Goal: Information Seeking & Learning: Learn about a topic

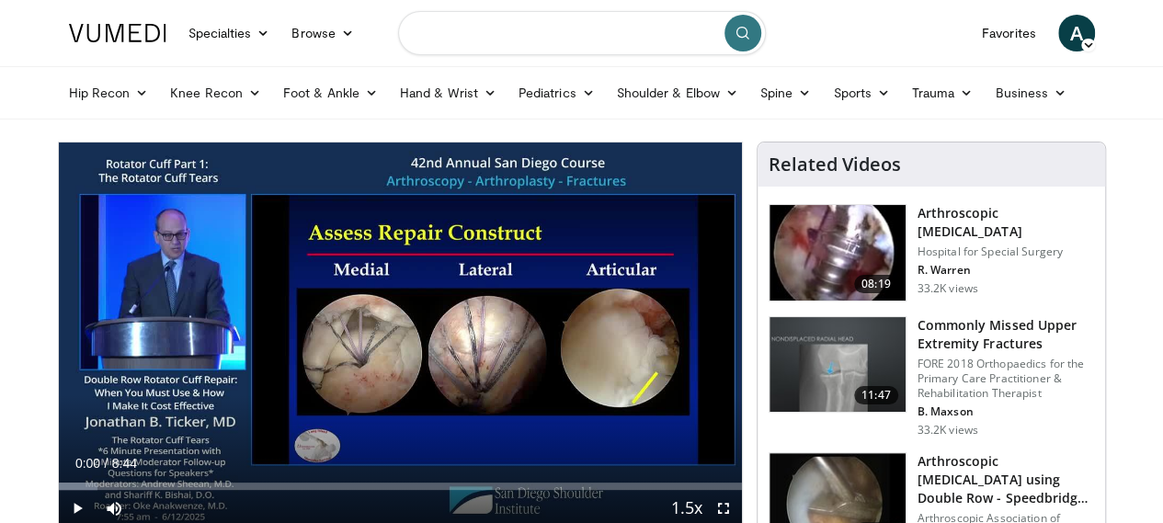
click at [572, 23] on input "Search topics, interventions" at bounding box center [582, 33] width 368 height 44
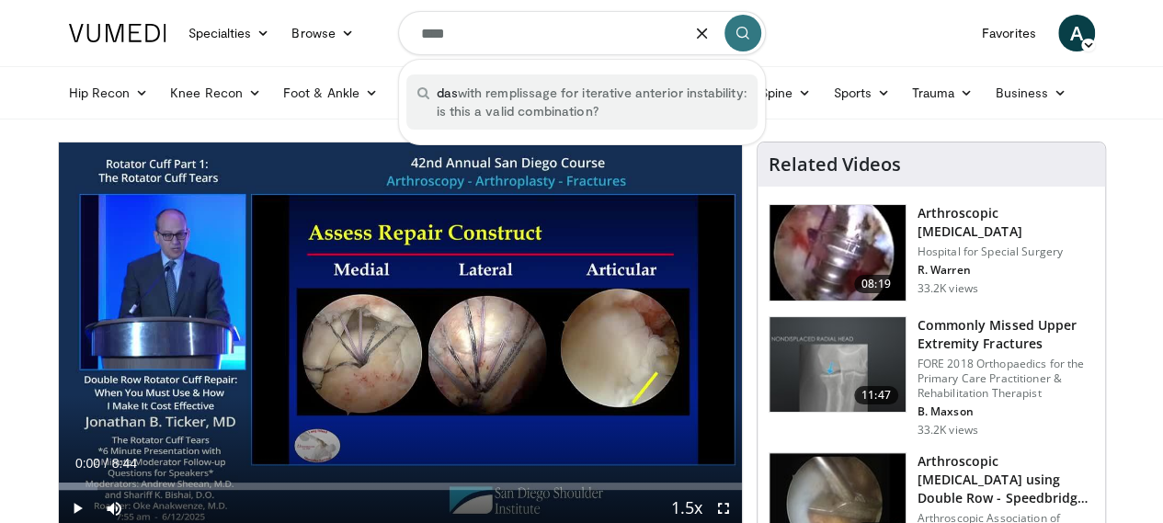
click at [557, 93] on span "das with remplissage for iterative anterior instability: is this a valid combin…" at bounding box center [592, 102] width 310 height 37
type input "**********"
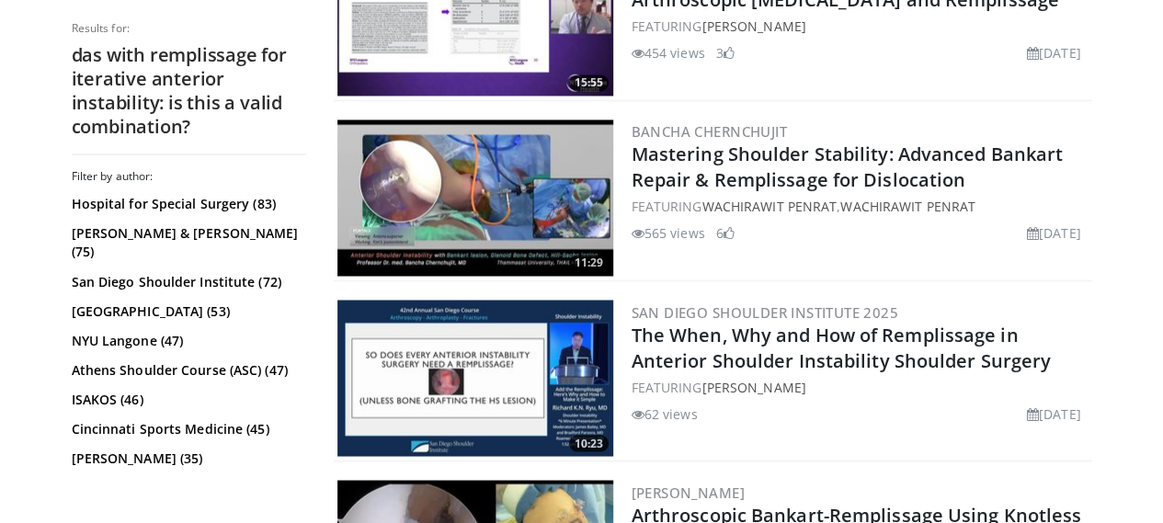
scroll to position [1479, 0]
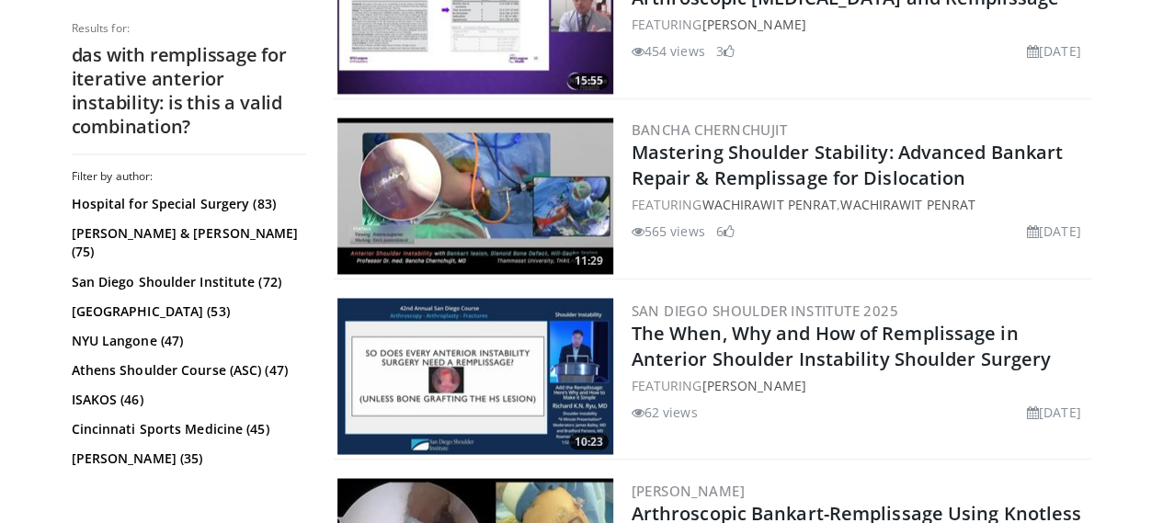
click at [837, 457] on div "10:23 San Diego Shoulder Institute 2025 The When, Why and How of Remplissage in…" at bounding box center [713, 377] width 759 height 166
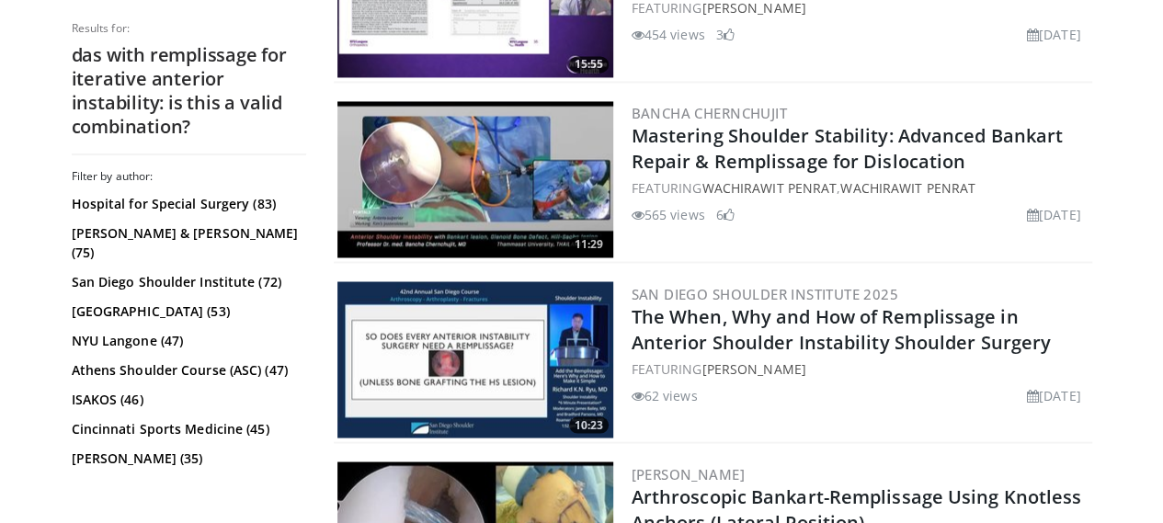
click at [451, 366] on img at bounding box center [476, 359] width 276 height 156
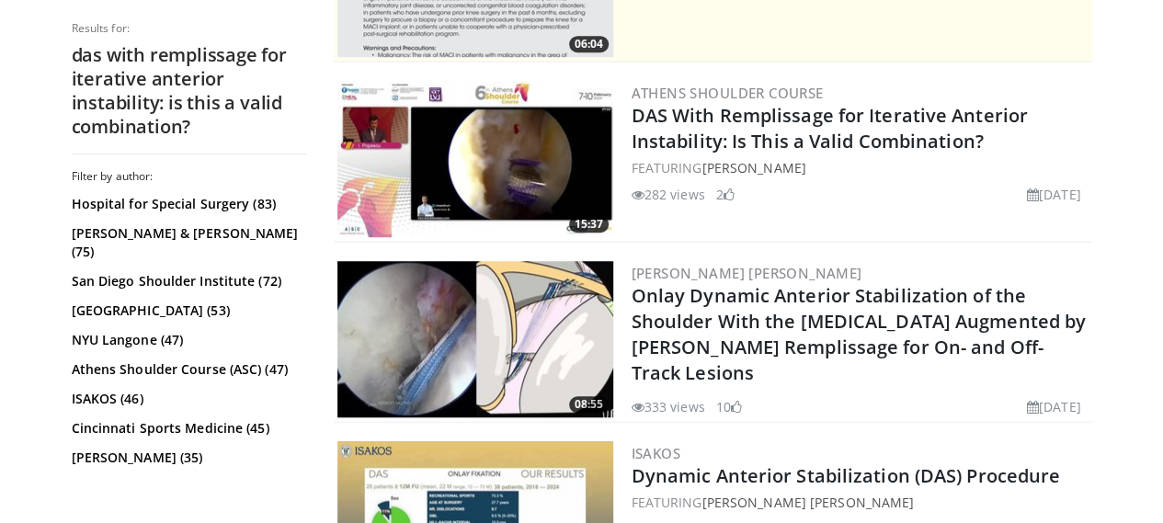
scroll to position [595, 0]
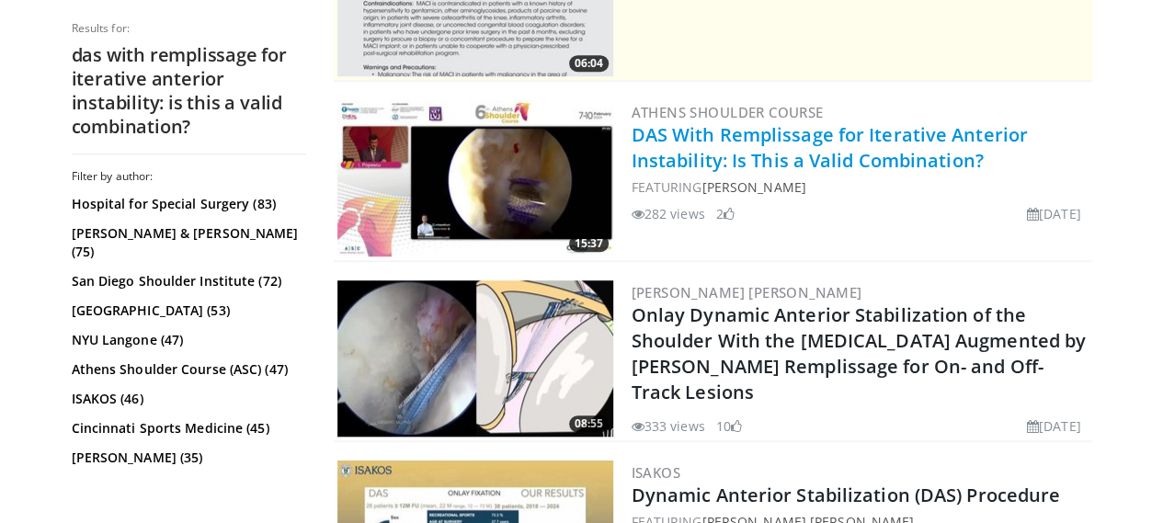
click at [712, 143] on link "DAS With Remplissage for Iterative Anterior Instability: Is This a Valid Combin…" at bounding box center [830, 147] width 396 height 51
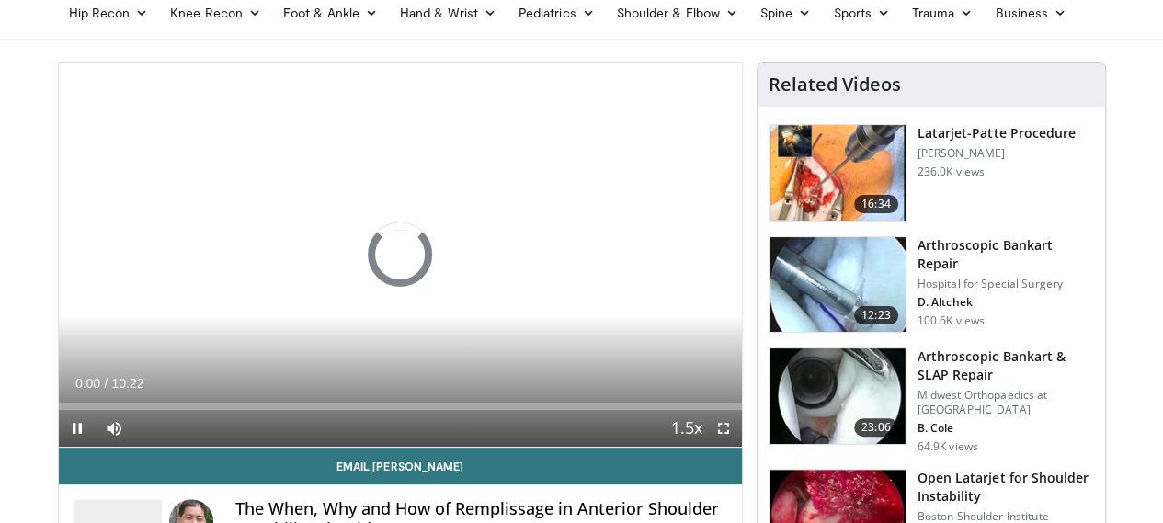
scroll to position [81, 0]
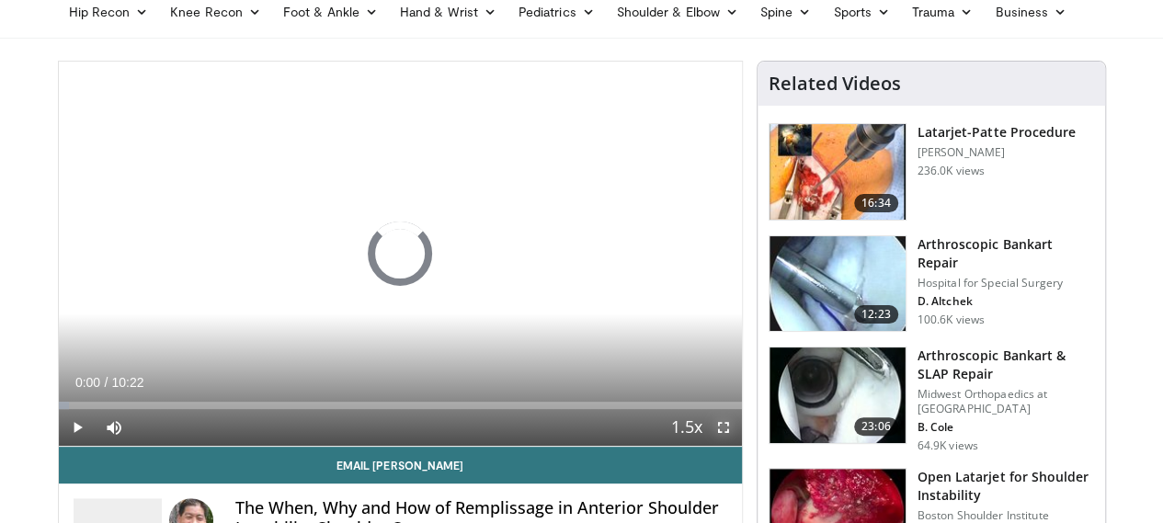
click at [738, 446] on span "Video Player" at bounding box center [723, 427] width 37 height 37
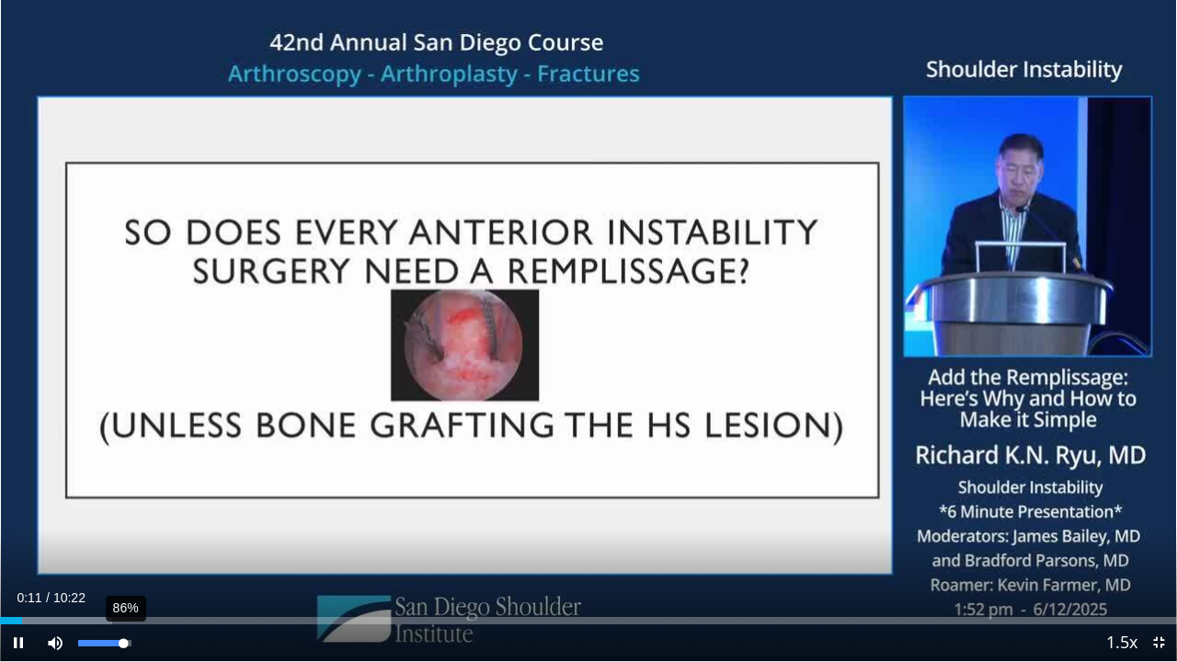
click at [123, 522] on div "Volume Level" at bounding box center [100, 643] width 45 height 6
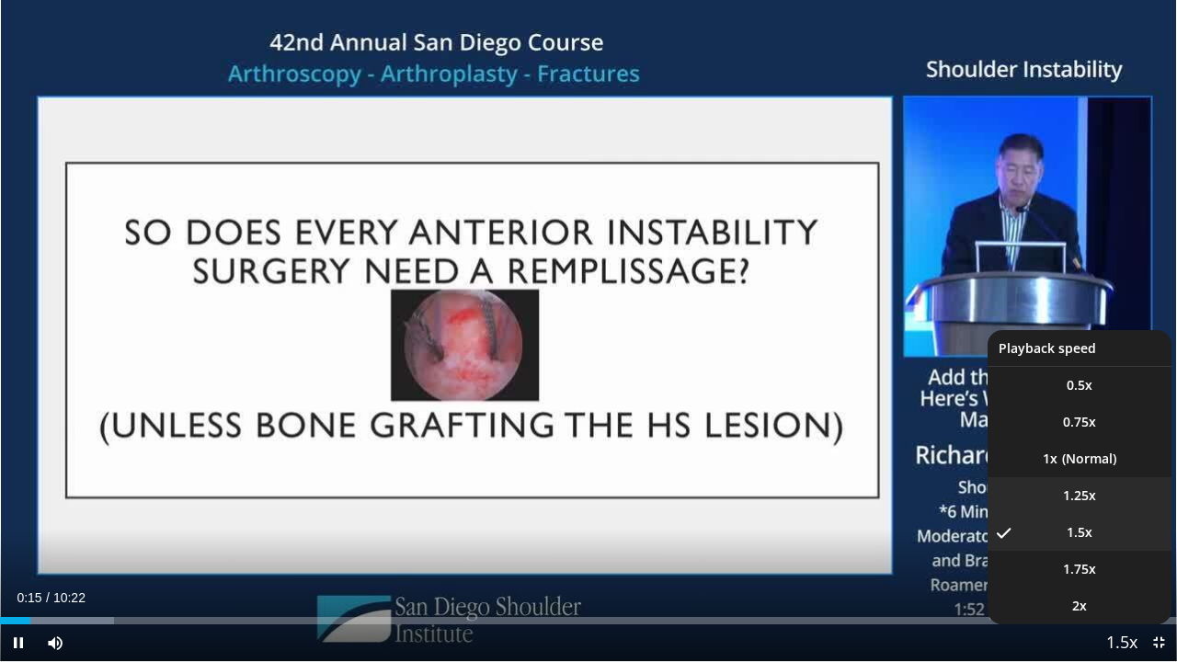
click at [1089, 497] on span "1.25x" at bounding box center [1079, 496] width 33 height 18
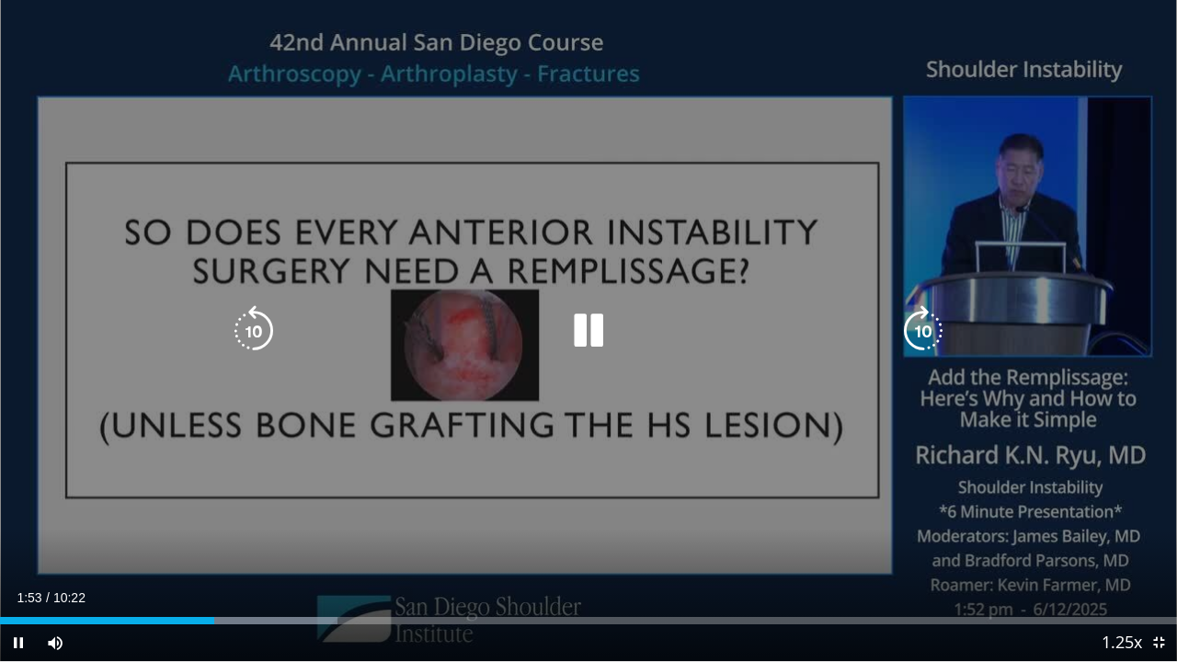
click at [589, 302] on div "10 seconds Tap to unmute" at bounding box center [588, 330] width 1177 height 661
click at [576, 318] on icon "Video Player" at bounding box center [589, 331] width 52 height 52
click at [261, 330] on icon "Video Player" at bounding box center [254, 331] width 52 height 52
click at [582, 338] on icon "Video Player" at bounding box center [589, 331] width 52 height 52
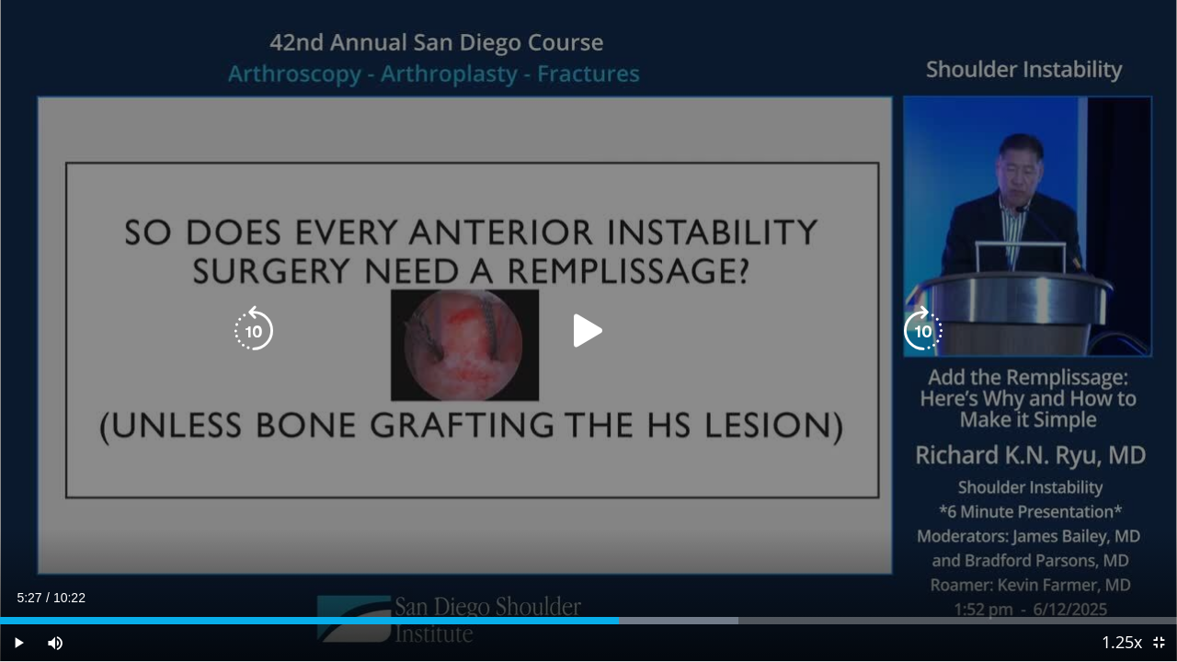
click at [590, 324] on icon "Video Player" at bounding box center [589, 331] width 52 height 52
click at [247, 333] on icon "Video Player" at bounding box center [254, 331] width 52 height 52
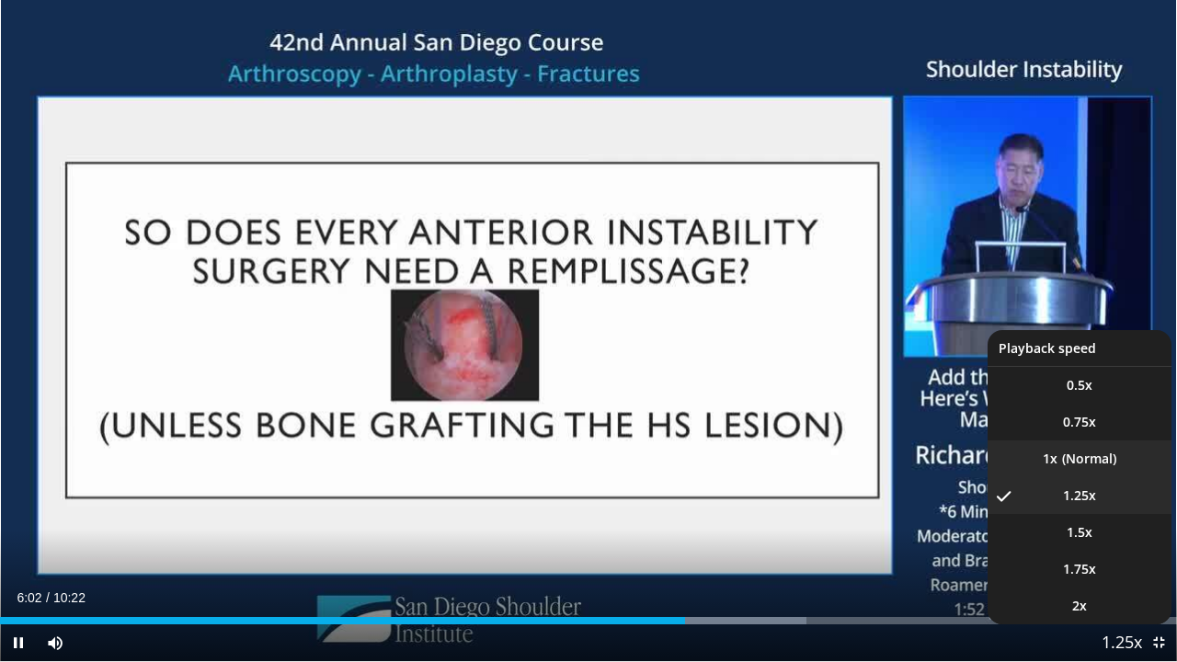
click at [1096, 464] on li "1x" at bounding box center [1080, 459] width 184 height 37
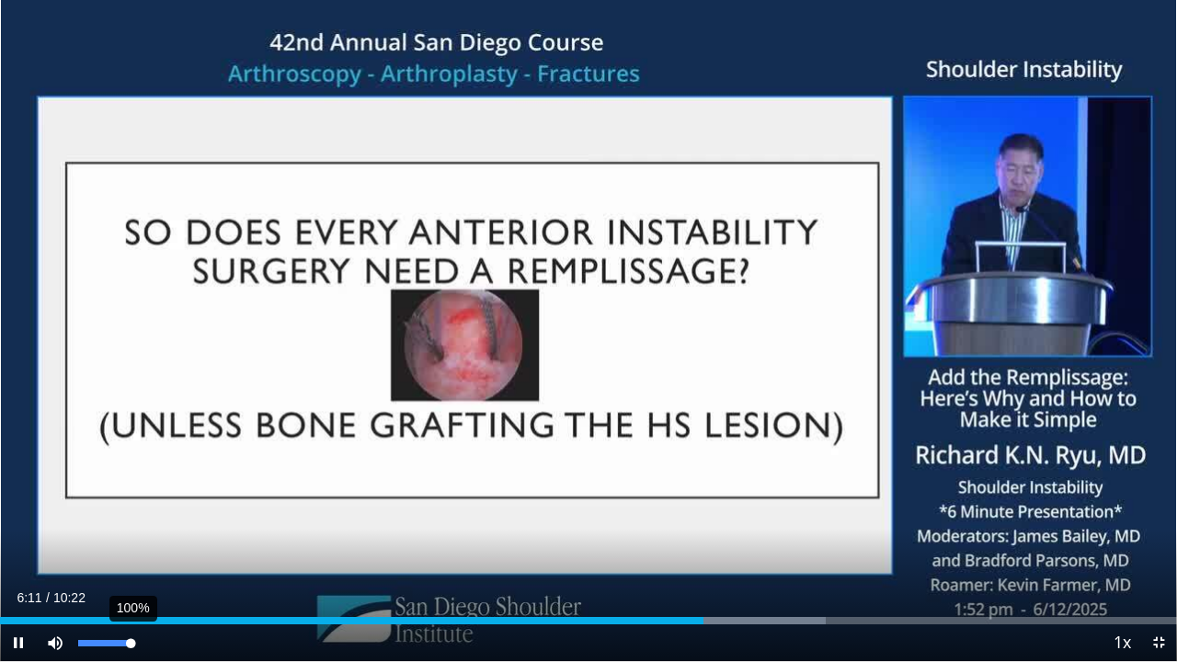
click at [131, 522] on div "100%" at bounding box center [104, 643] width 52 height 6
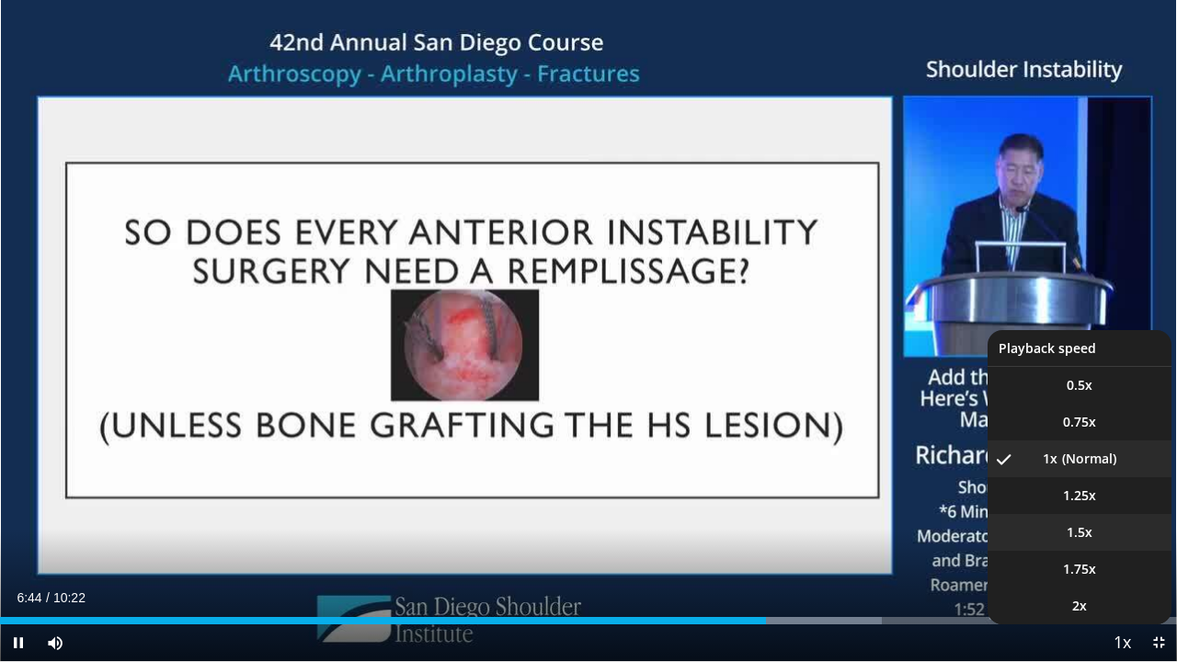
click at [1091, 522] on span "1.5x" at bounding box center [1080, 532] width 26 height 18
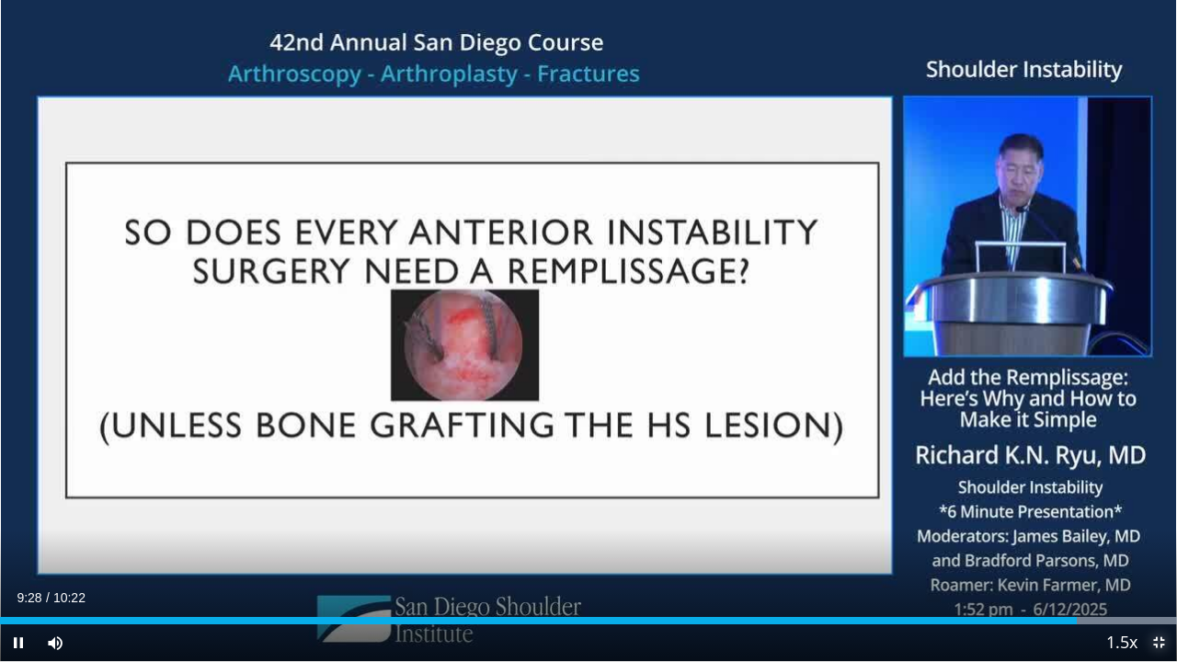
click at [1163, 522] on span "Video Player" at bounding box center [1158, 642] width 37 height 37
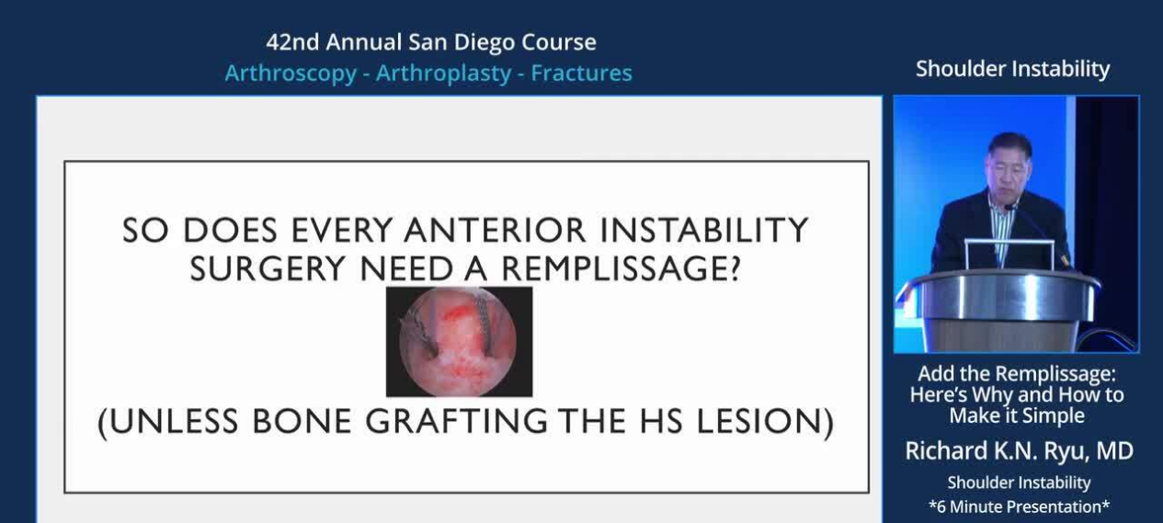
scroll to position [108, 0]
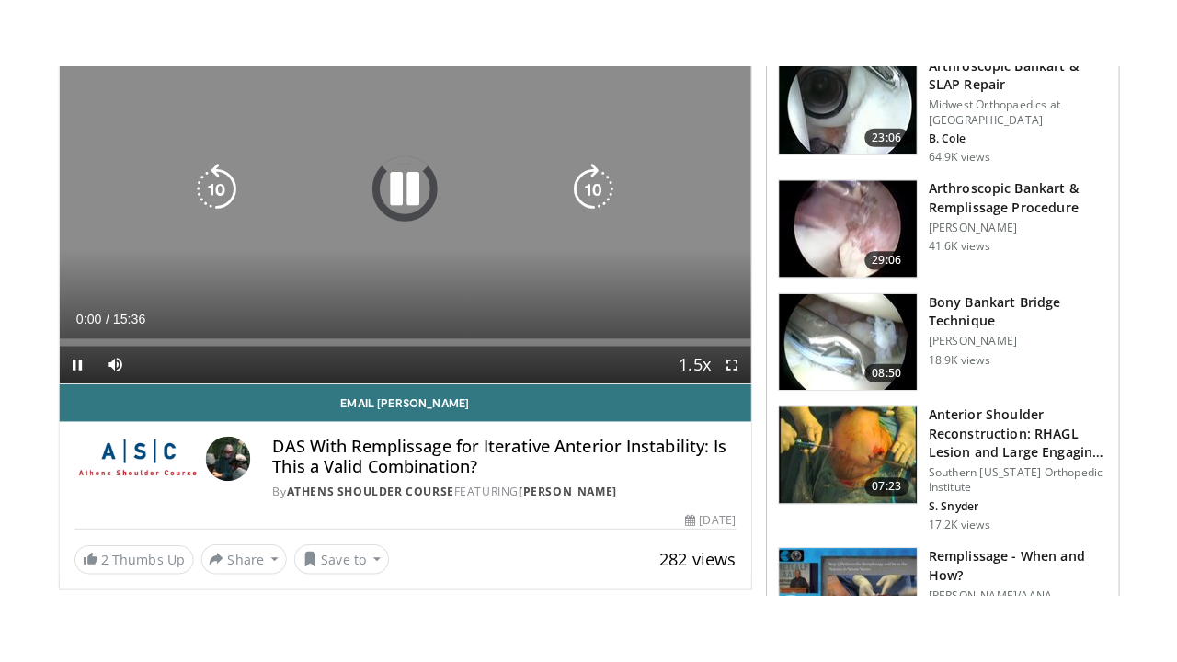
scroll to position [214, 0]
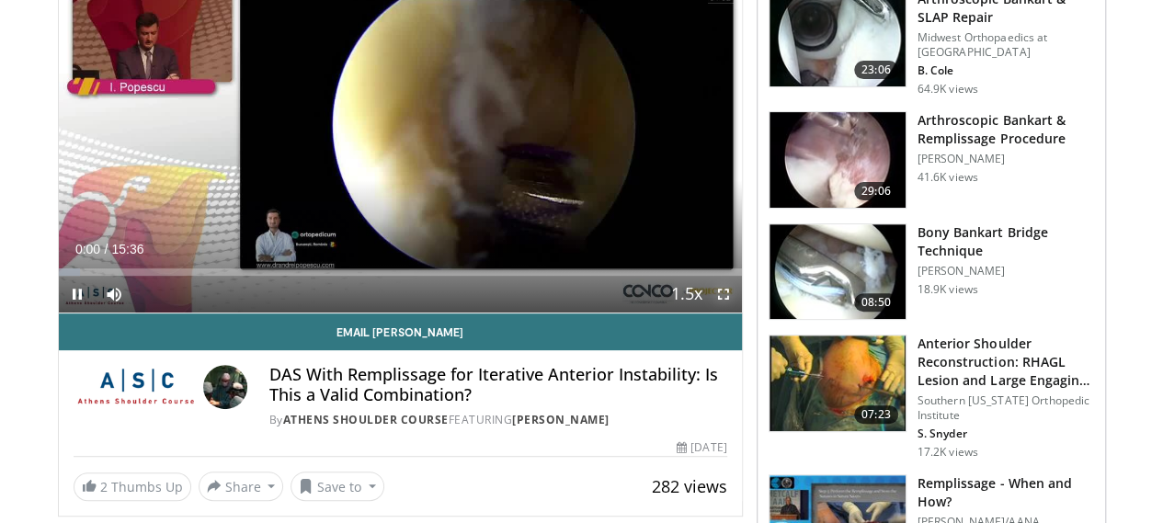
click at [742, 313] on span "Video Player" at bounding box center [723, 294] width 37 height 37
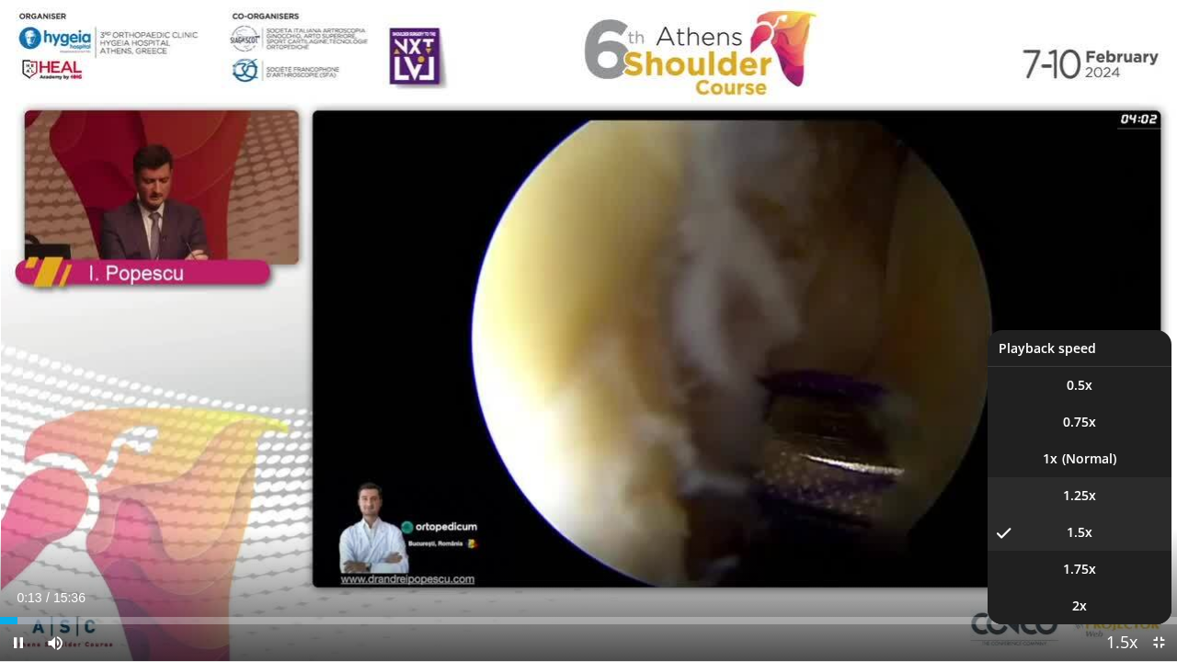
click at [1094, 496] on span "1.25x" at bounding box center [1079, 496] width 33 height 18
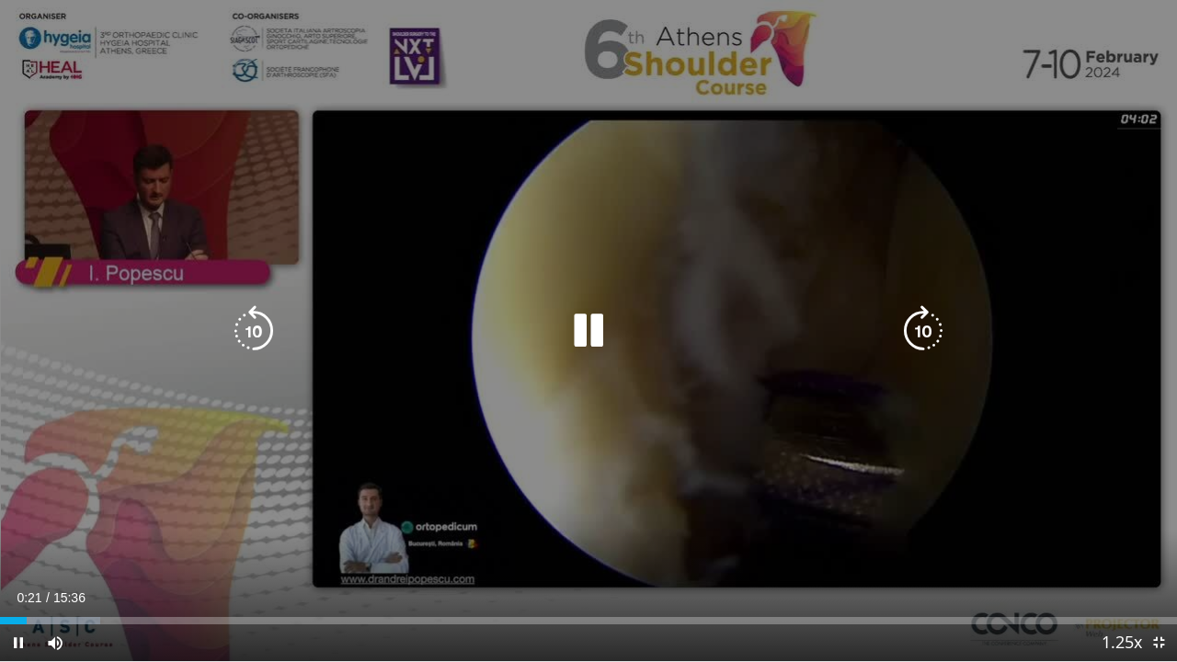
click at [576, 318] on icon "Video Player" at bounding box center [589, 331] width 52 height 52
